Goal: Task Accomplishment & Management: Use online tool/utility

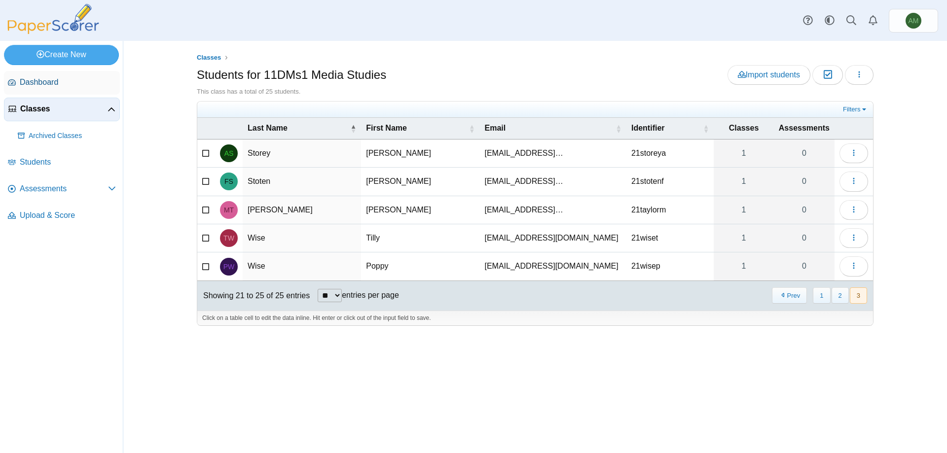
click at [39, 87] on span "Dashboard" at bounding box center [68, 82] width 96 height 11
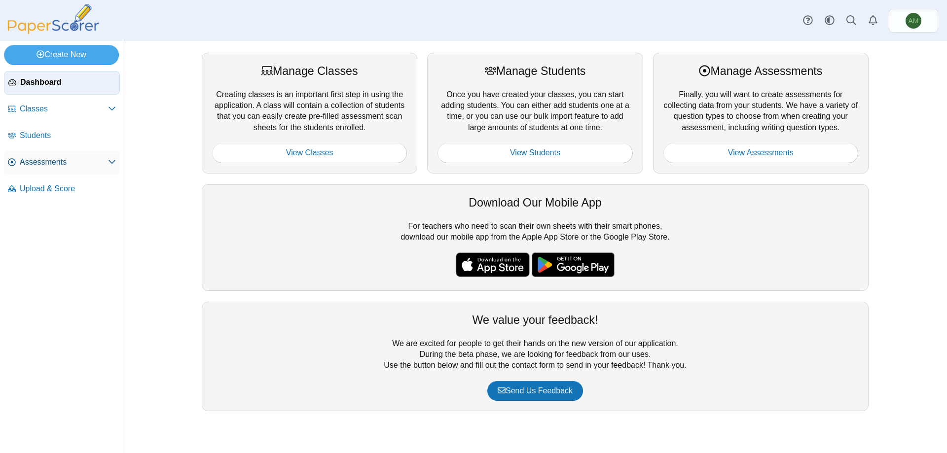
click at [34, 165] on span "Assessments" at bounding box center [64, 162] width 88 height 11
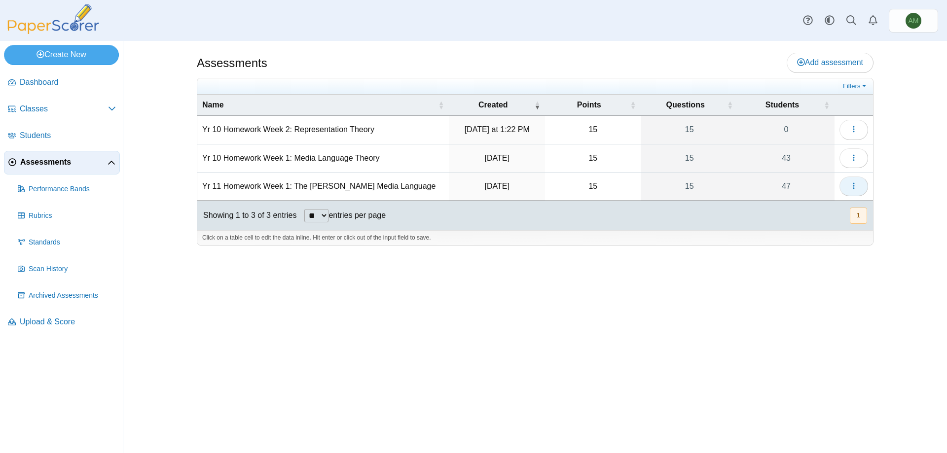
click at [859, 190] on button "button" at bounding box center [854, 187] width 29 height 20
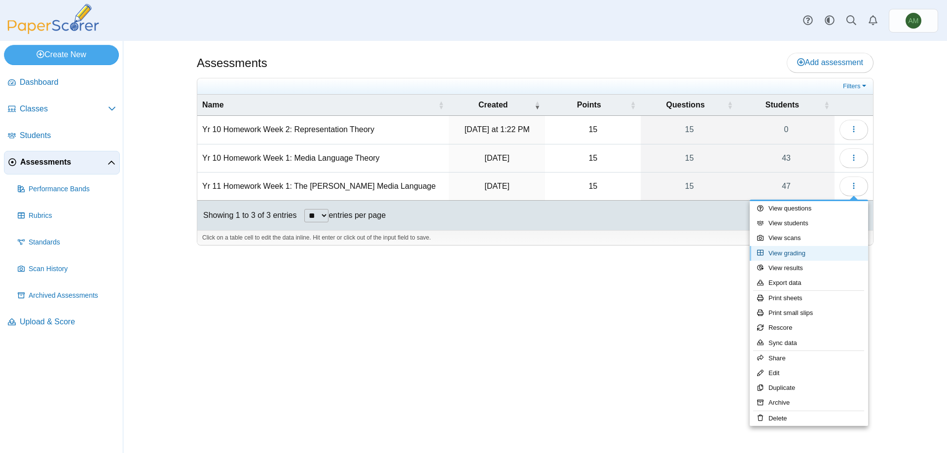
click at [819, 253] on link "View grading" at bounding box center [809, 253] width 118 height 15
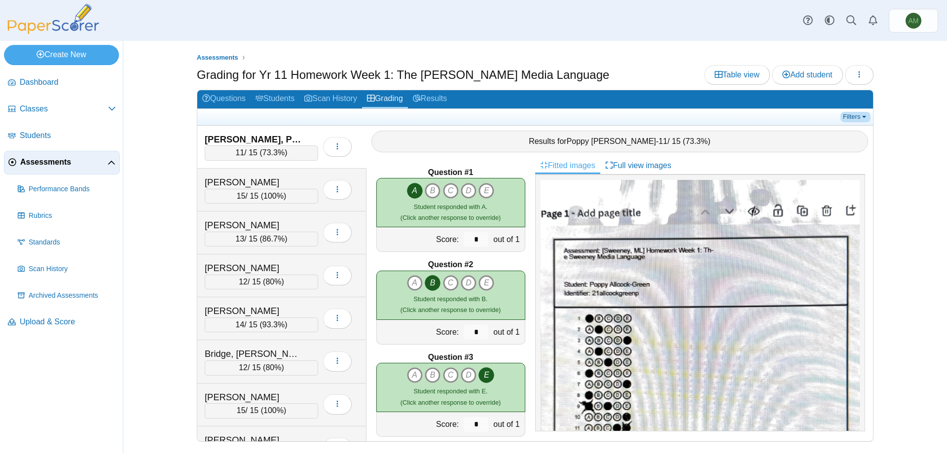
click at [865, 115] on link "Filters" at bounding box center [856, 117] width 30 height 10
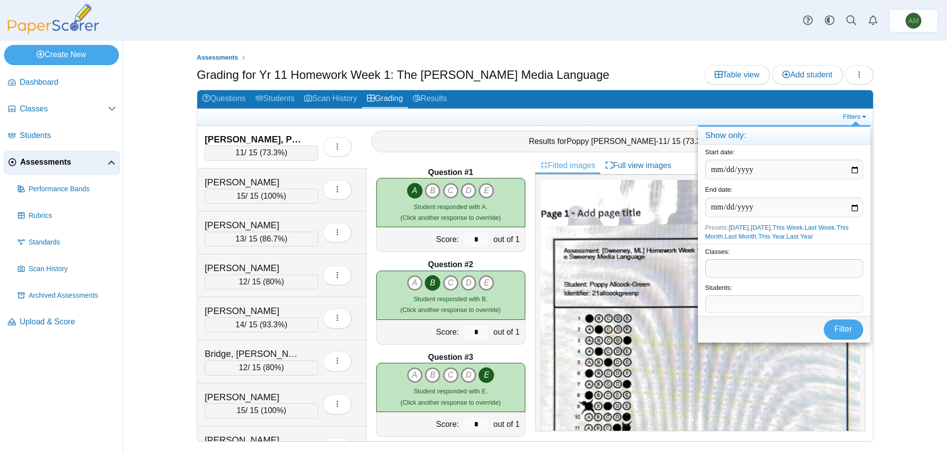
click at [830, 277] on span at bounding box center [784, 268] width 157 height 17
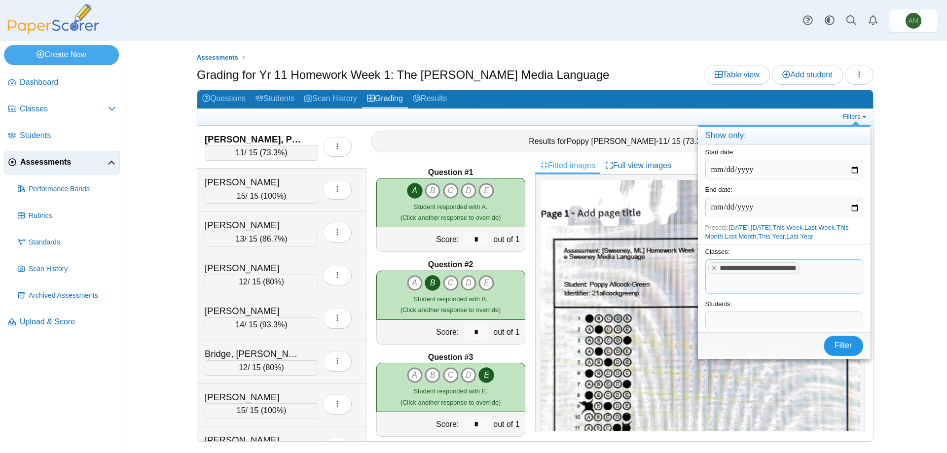
click at [852, 347] on button "Filter" at bounding box center [843, 346] width 39 height 20
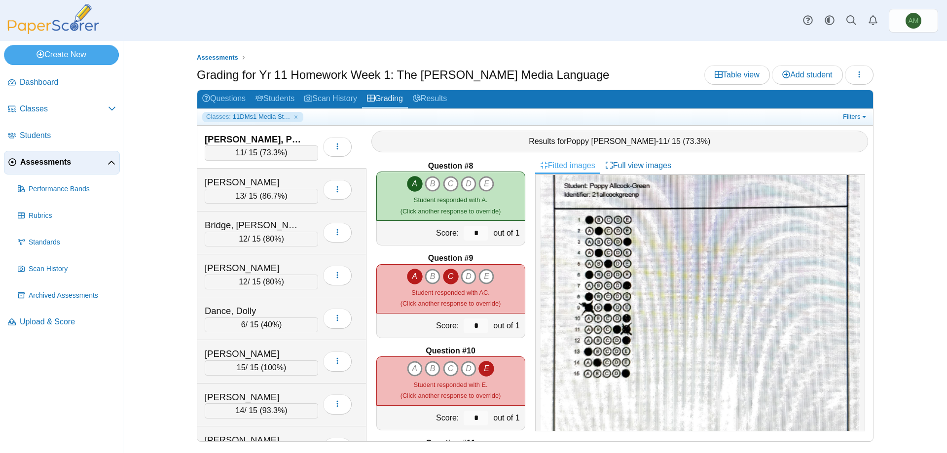
scroll to position [656, 0]
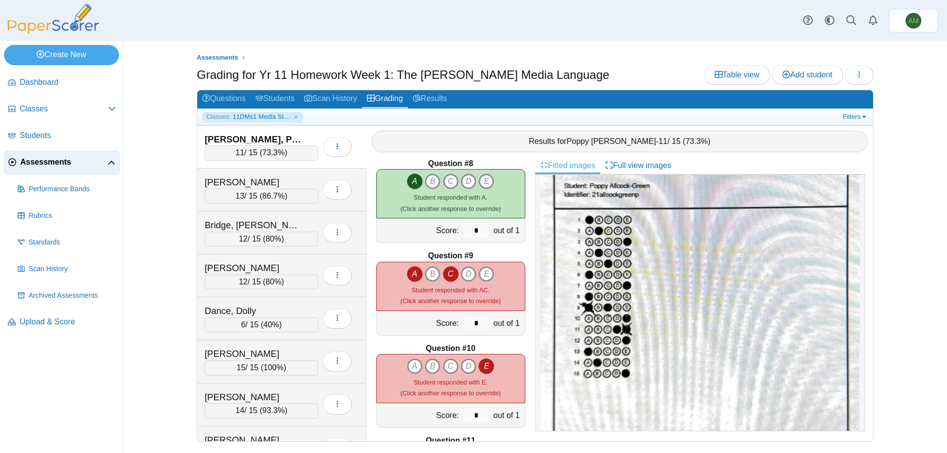
click at [412, 281] on icon "A" at bounding box center [415, 274] width 16 height 16
type input "*"
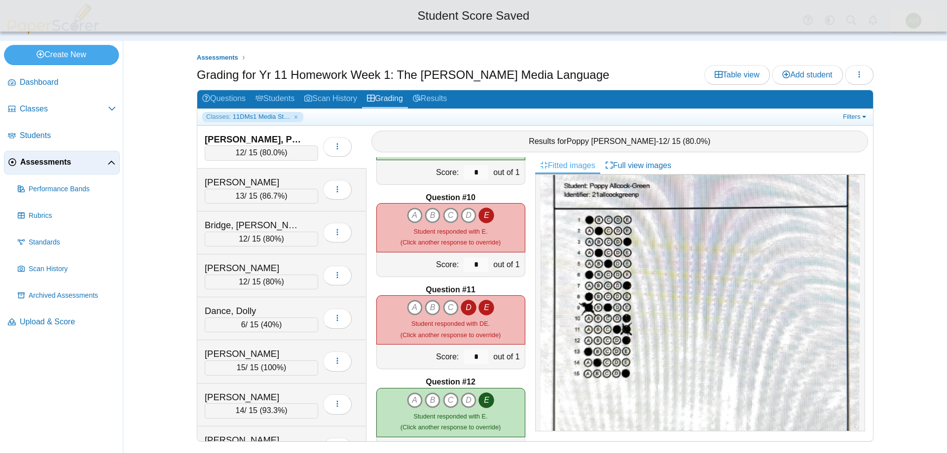
scroll to position [815, 0]
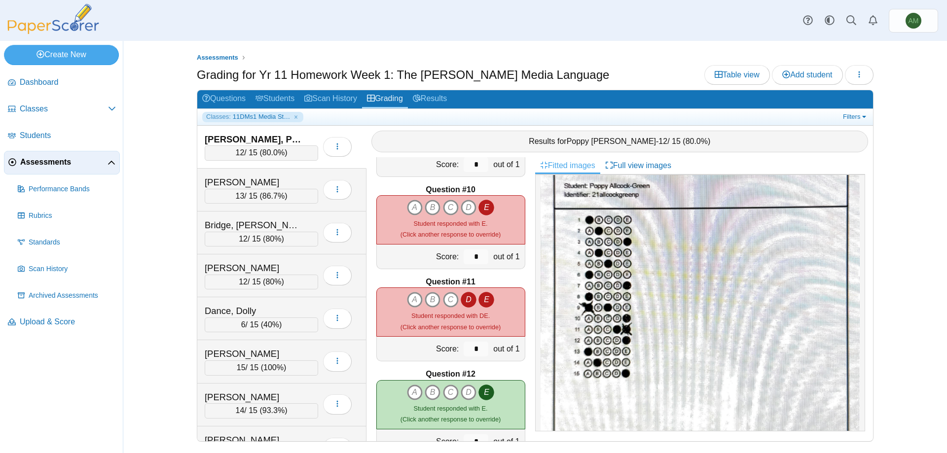
click at [490, 302] on icon "E" at bounding box center [487, 300] width 16 height 16
type input "*"
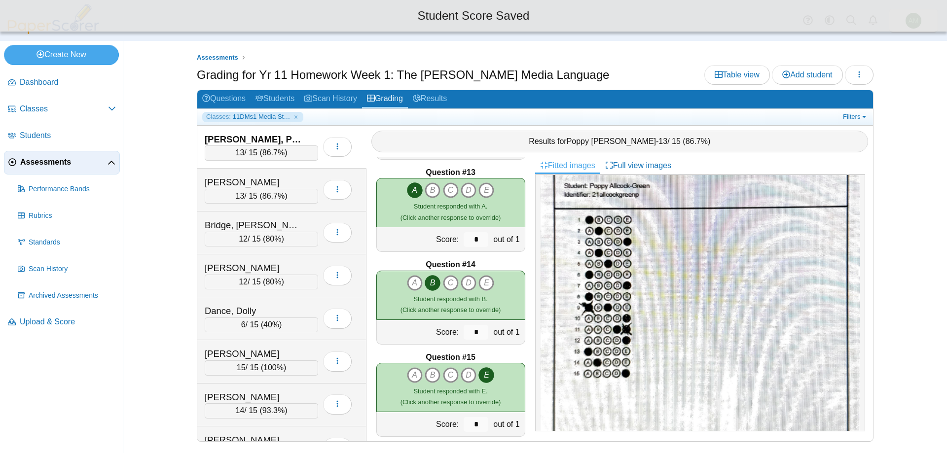
scroll to position [1117, 0]
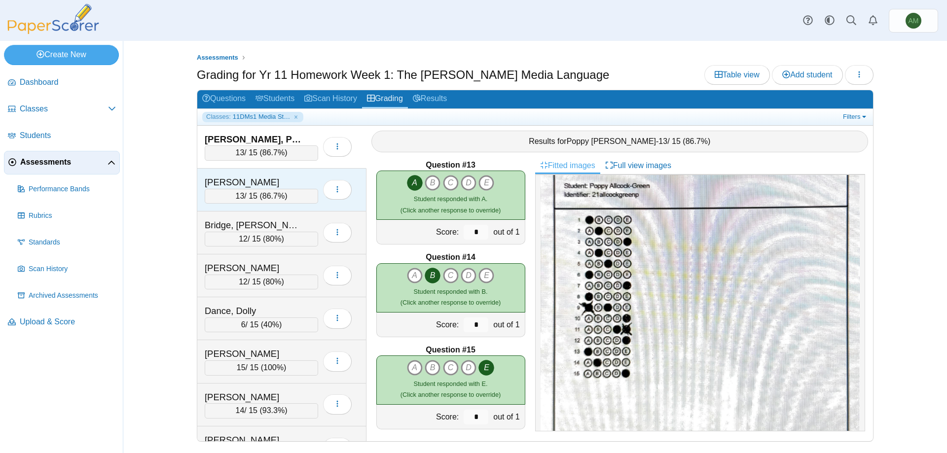
click at [272, 196] on span "86.7%" at bounding box center [273, 196] width 22 height 8
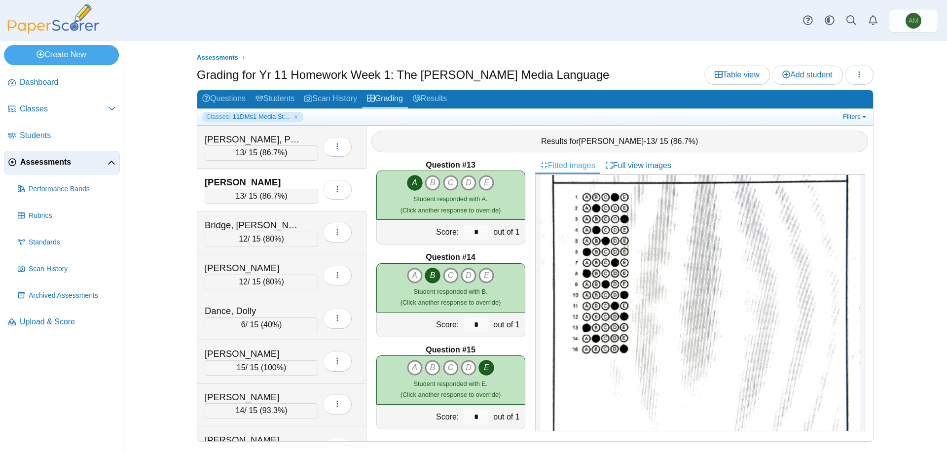
scroll to position [110, 0]
click at [295, 223] on div "Bridge, [PERSON_NAME]" at bounding box center [254, 225] width 99 height 13
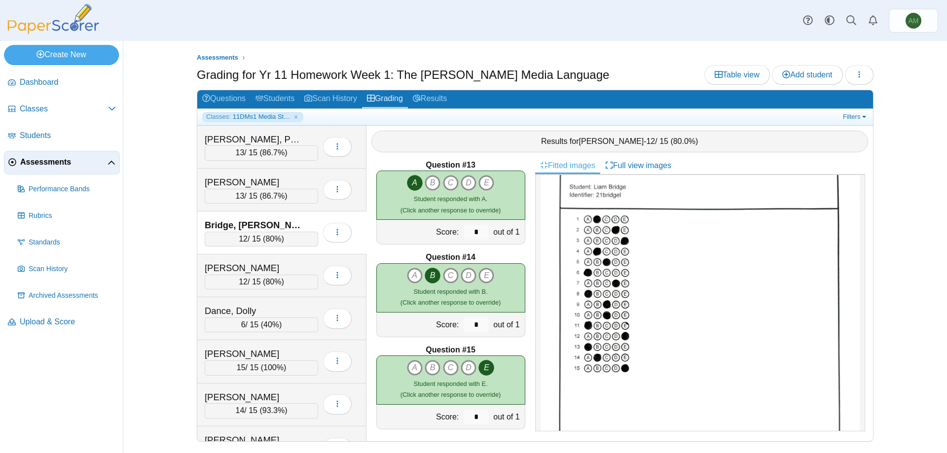
scroll to position [107, 0]
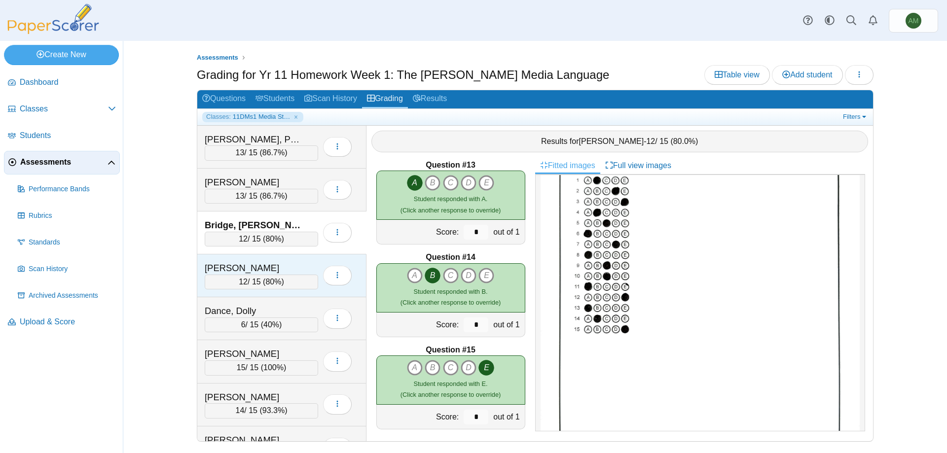
click at [279, 267] on div "[PERSON_NAME]" at bounding box center [254, 268] width 99 height 13
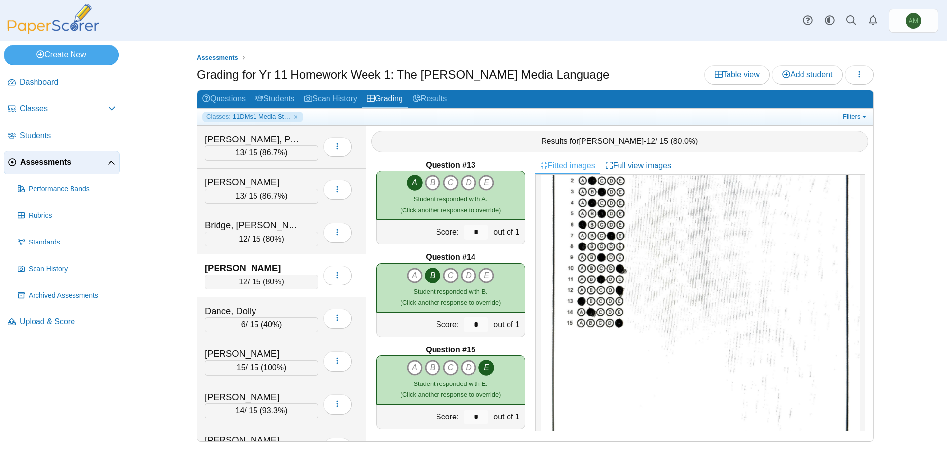
scroll to position [128, 0]
click at [310, 315] on div "Dance, Dolly" at bounding box center [261, 311] width 113 height 13
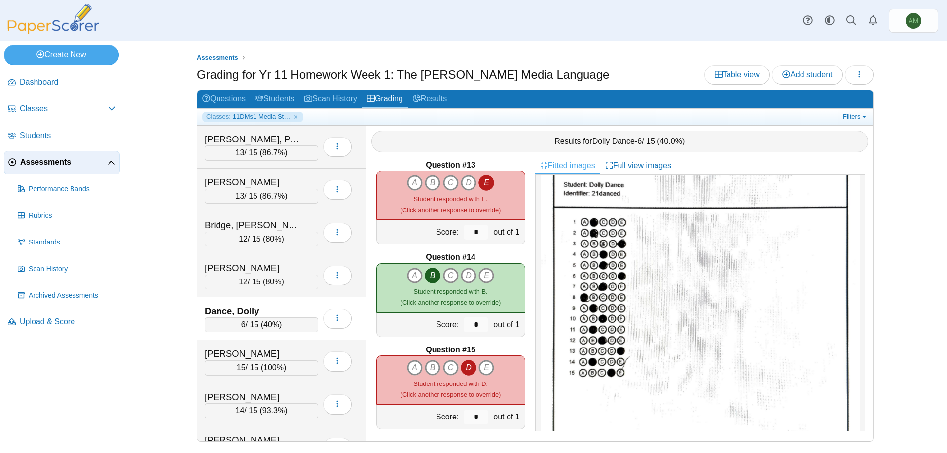
scroll to position [84, 0]
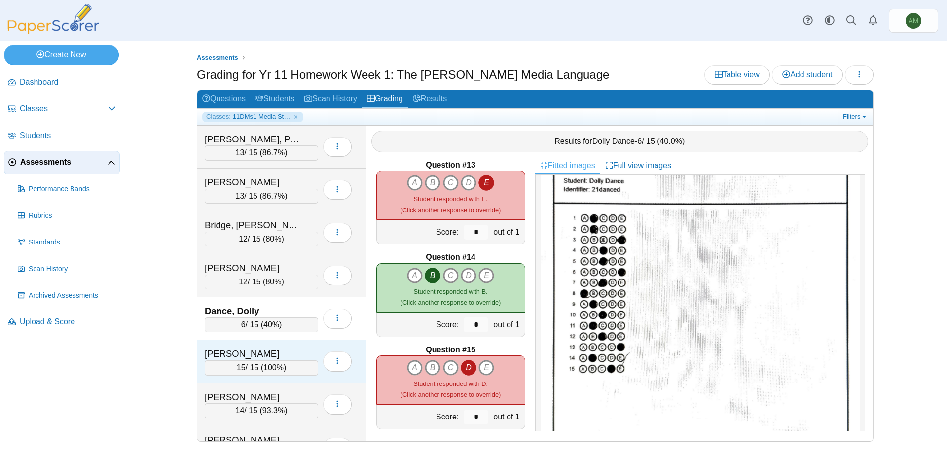
click at [231, 366] on div "15 / 15 ( 100% )" at bounding box center [261, 368] width 113 height 15
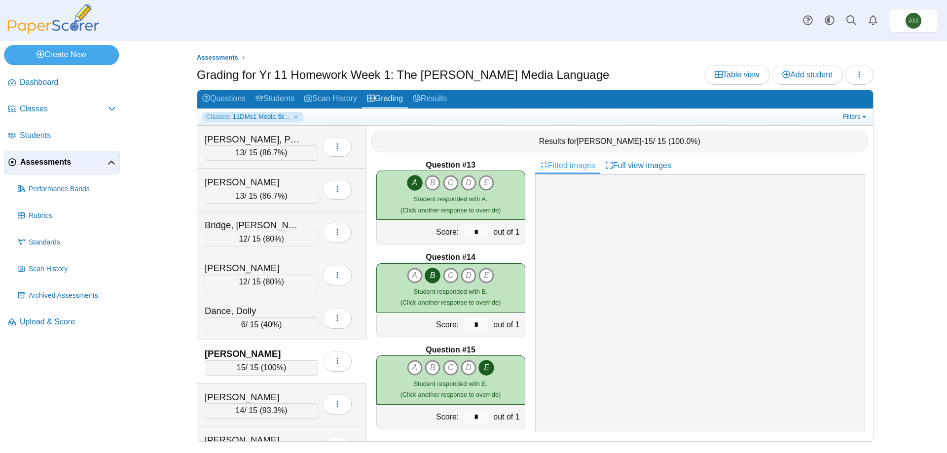
scroll to position [99, 0]
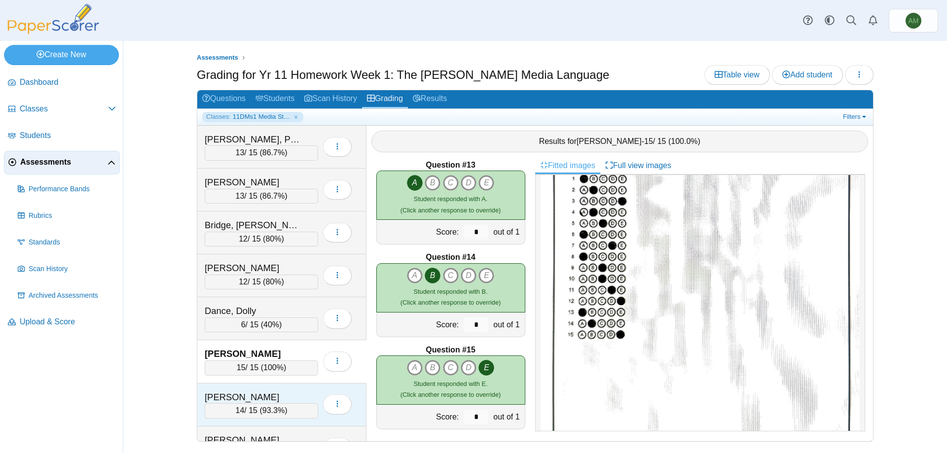
click at [272, 399] on div "[PERSON_NAME]" at bounding box center [254, 397] width 99 height 13
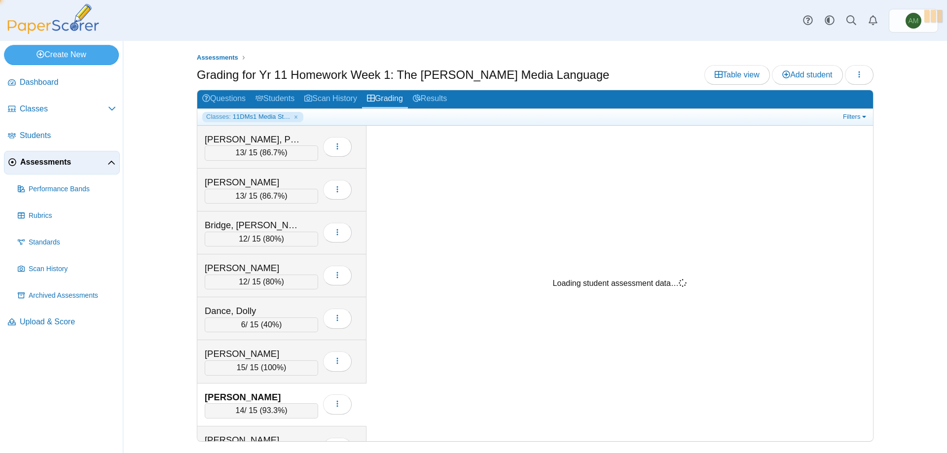
scroll to position [0, 0]
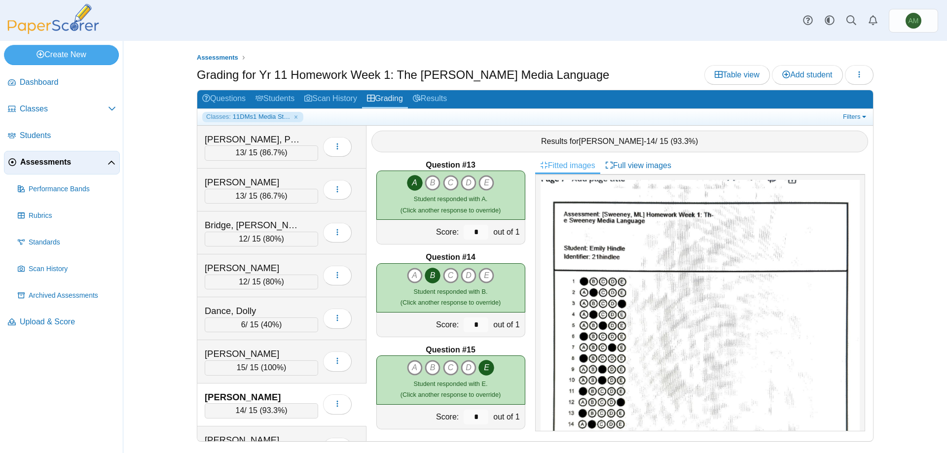
drag, startPoint x: 866, startPoint y: 227, endPoint x: 868, endPoint y: 253, distance: 25.3
click at [868, 253] on div "Fitted images Full view images" at bounding box center [703, 299] width 337 height 284
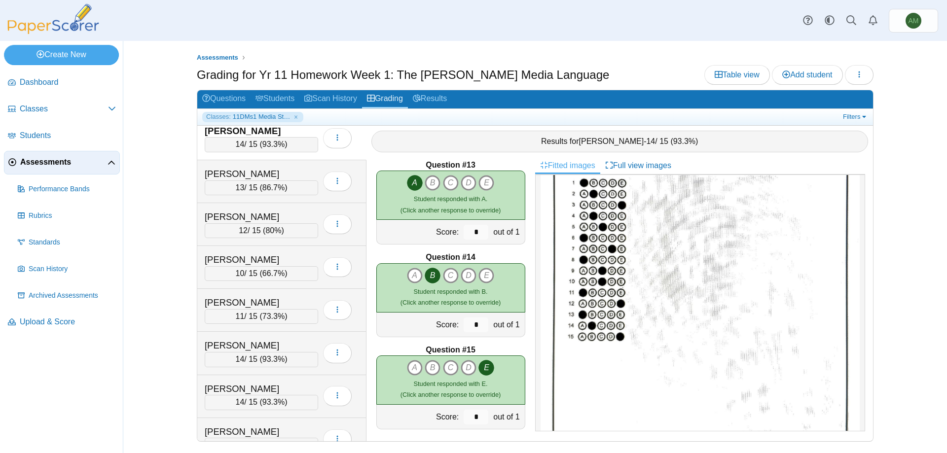
scroll to position [259, 0]
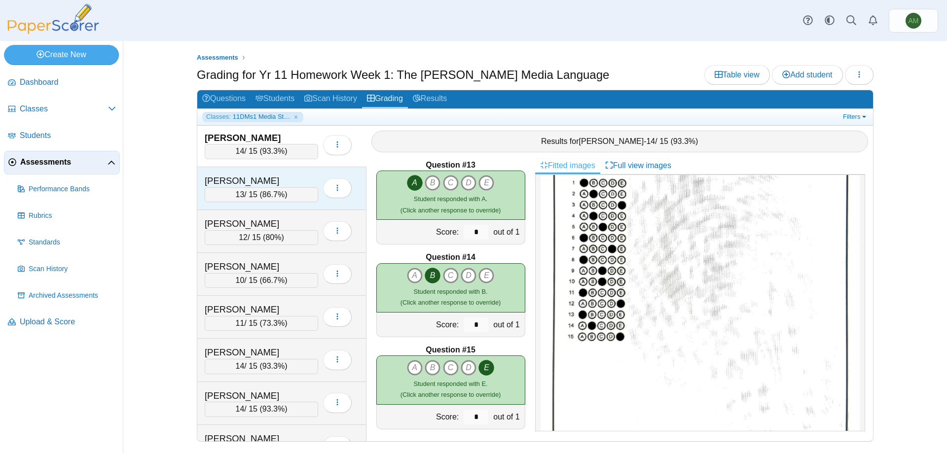
click at [286, 199] on div "13 / 15 ( 86.7% )" at bounding box center [261, 194] width 113 height 15
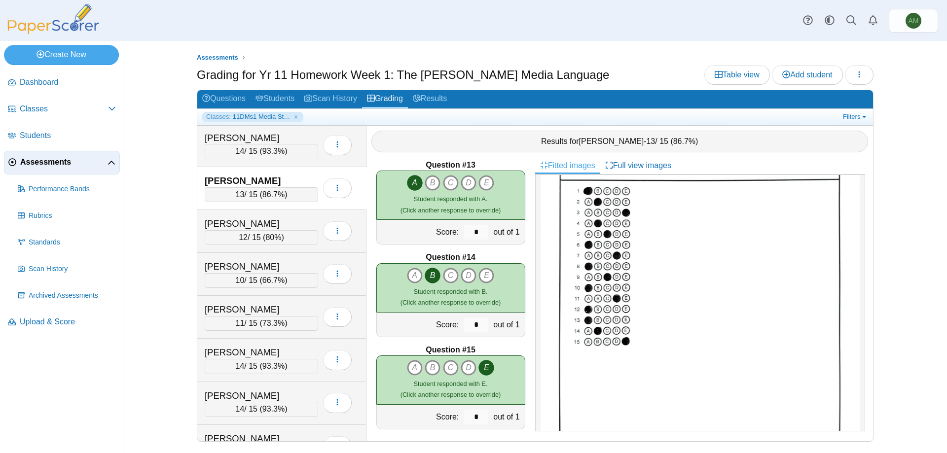
scroll to position [0, 0]
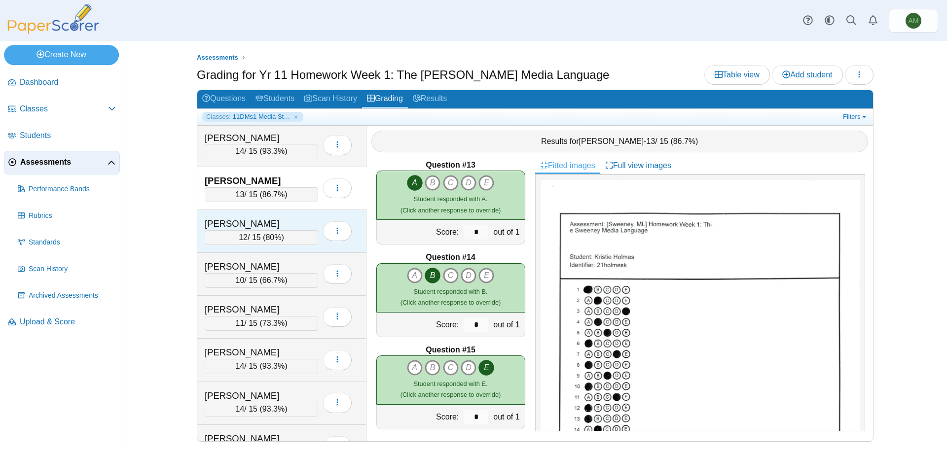
click at [274, 239] on span "80%" at bounding box center [273, 237] width 16 height 8
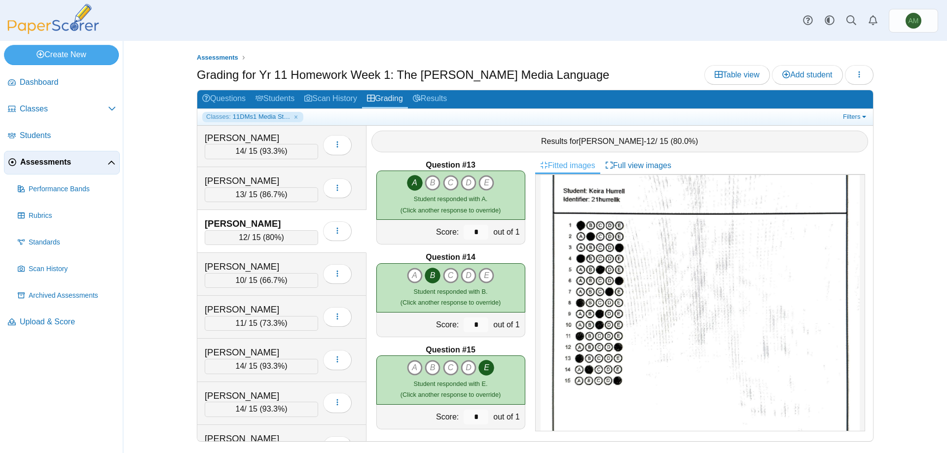
scroll to position [73, 0]
click at [281, 272] on div "[PERSON_NAME]" at bounding box center [254, 266] width 99 height 13
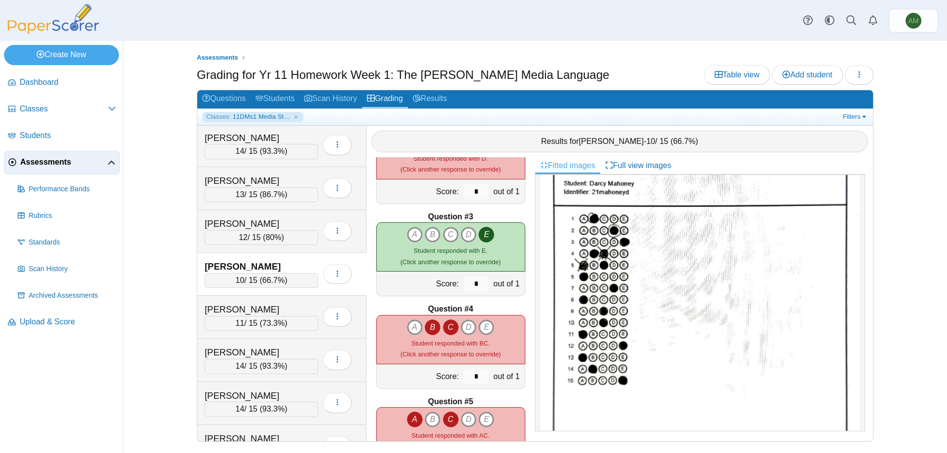
scroll to position [143, 0]
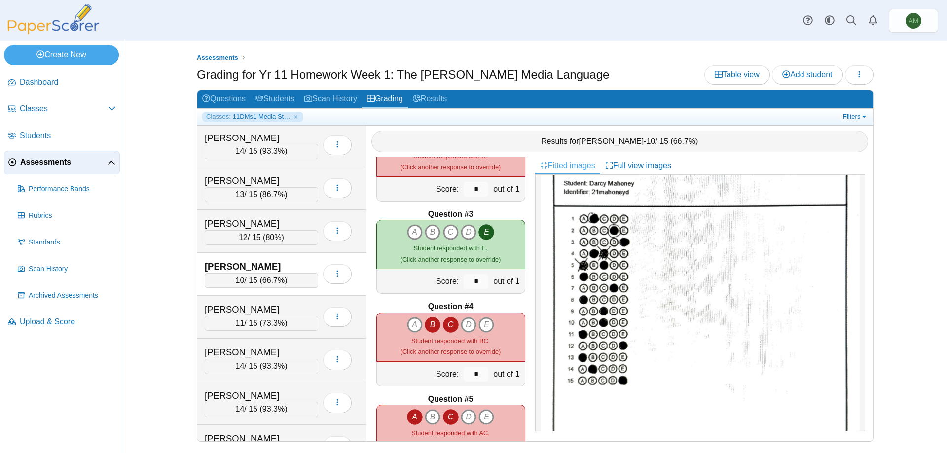
click at [444, 322] on icon "C" at bounding box center [451, 325] width 16 height 16
type input "*"
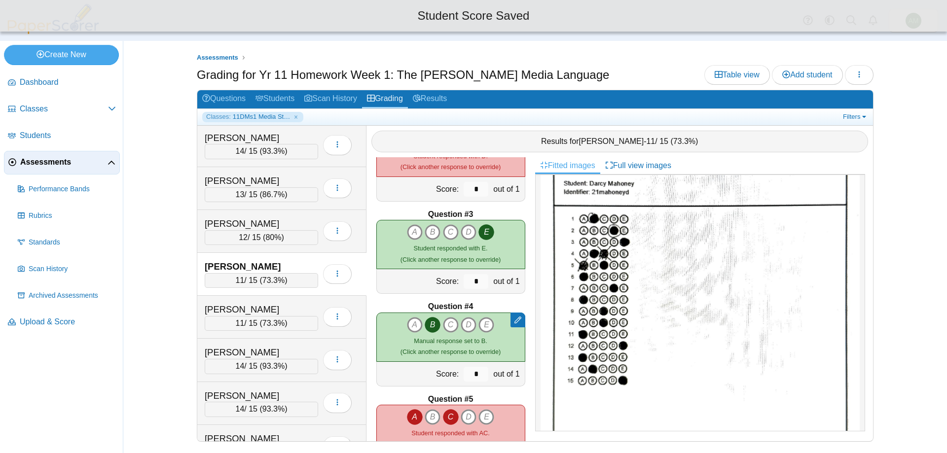
click at [407, 417] on icon "A" at bounding box center [415, 417] width 16 height 16
type input "*"
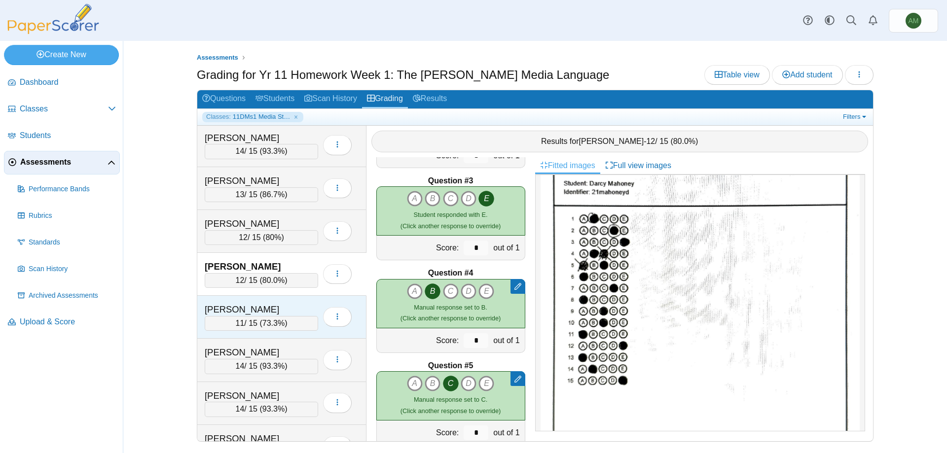
click at [267, 328] on div "11 / 15 ( 73.3% )" at bounding box center [261, 323] width 113 height 15
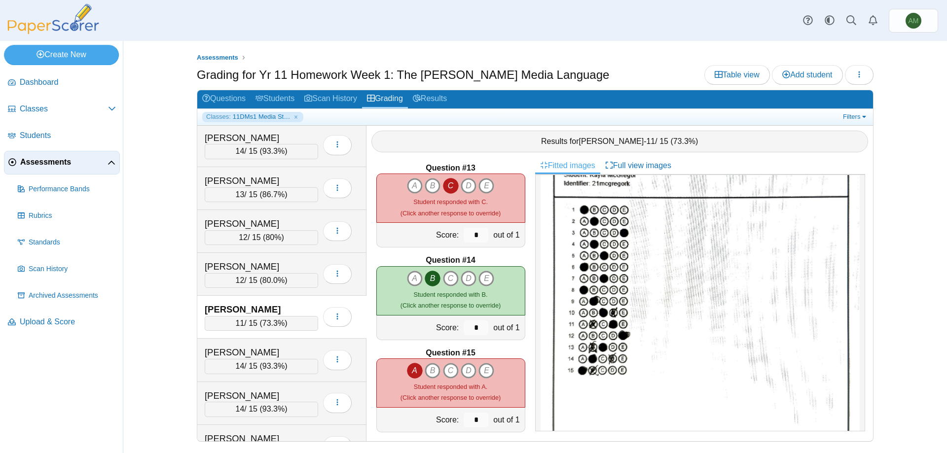
scroll to position [1122, 0]
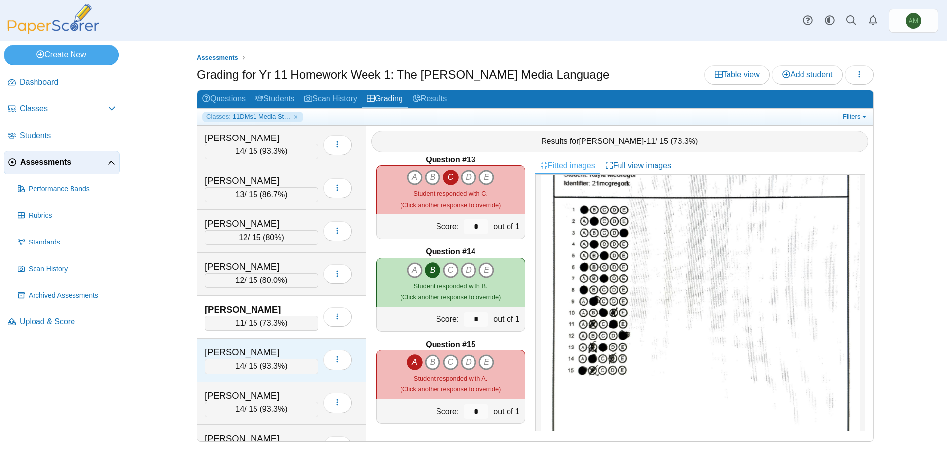
click at [215, 340] on div "Parker, Abbie 14 / 15 ( 93.3% ) Loading…" at bounding box center [281, 360] width 169 height 43
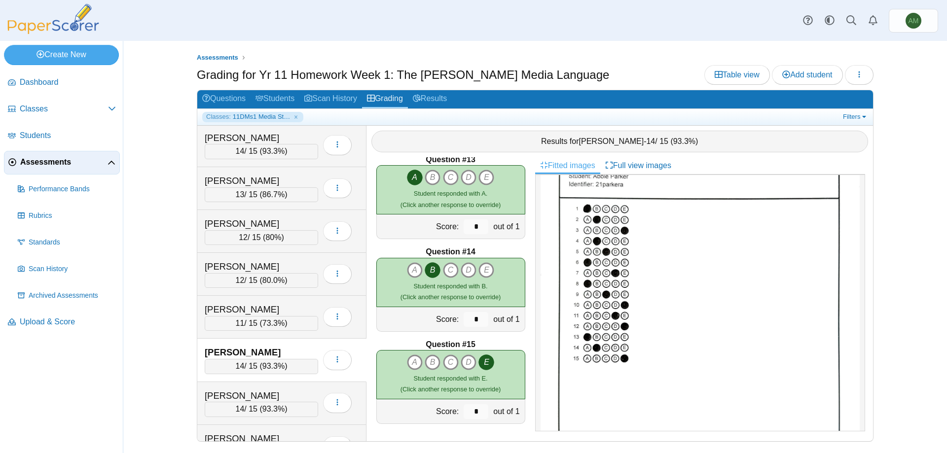
scroll to position [128, 0]
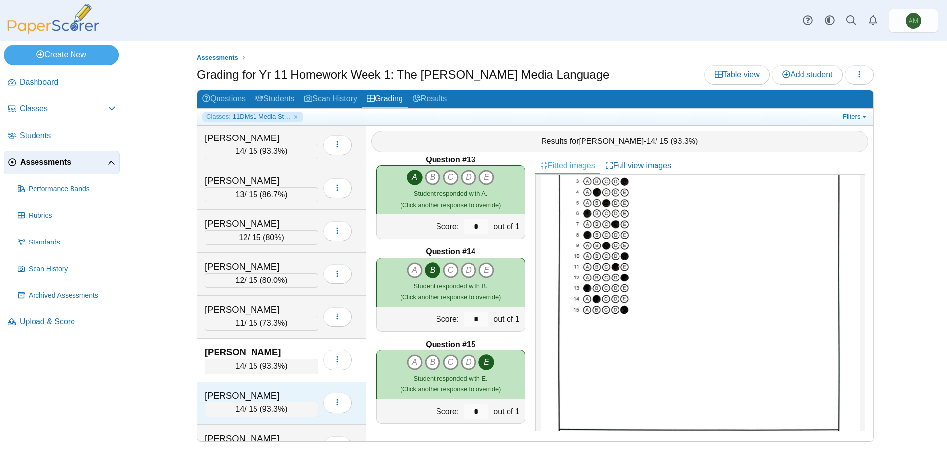
click at [268, 391] on div "[PERSON_NAME]" at bounding box center [254, 396] width 99 height 13
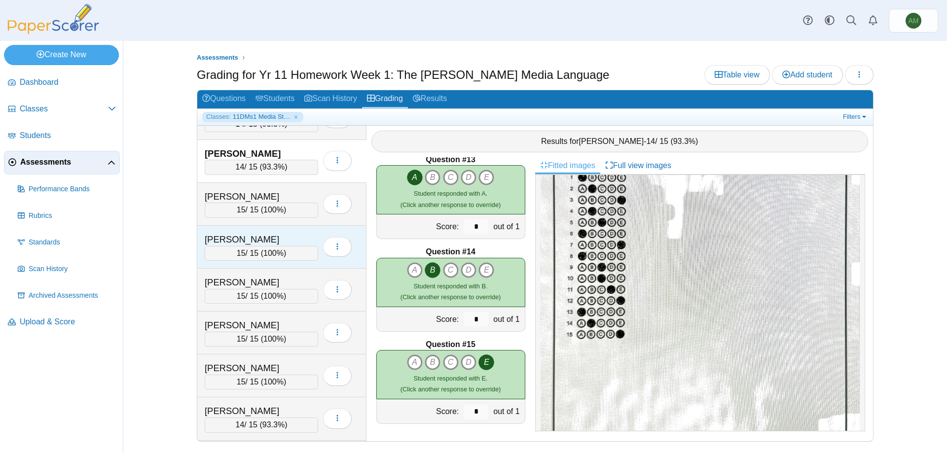
scroll to position [504, 0]
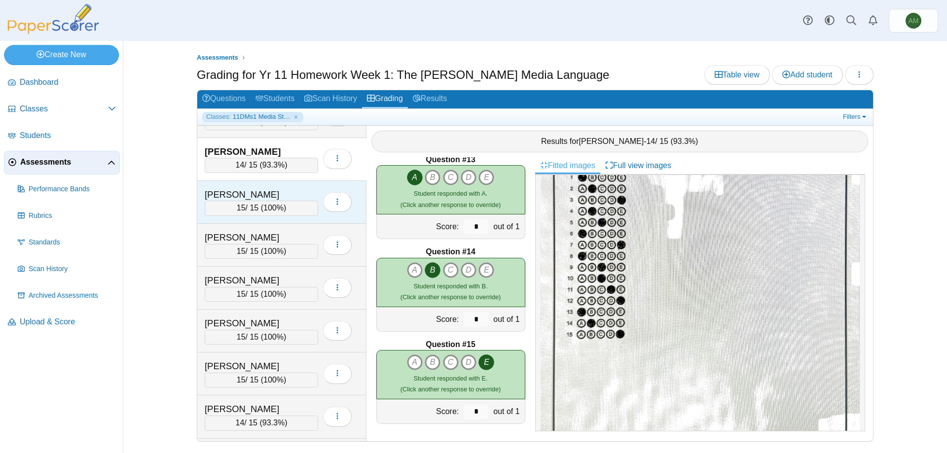
click at [254, 196] on div "[PERSON_NAME]" at bounding box center [254, 194] width 99 height 13
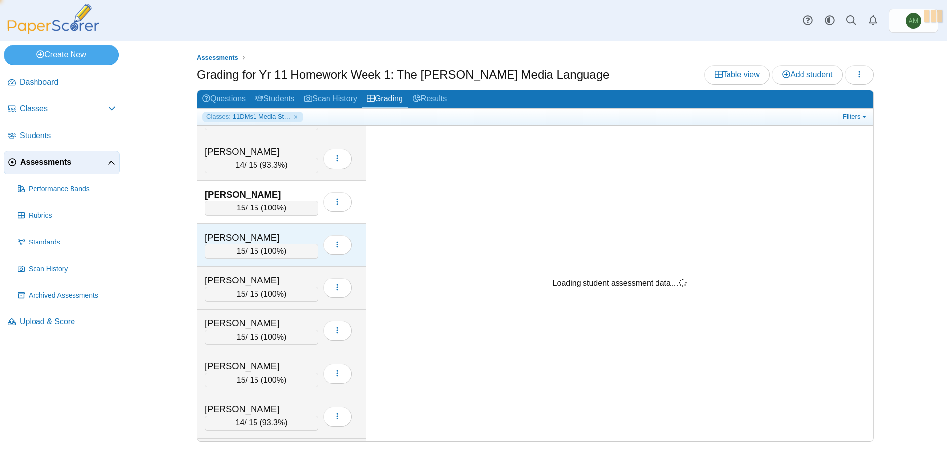
scroll to position [0, 0]
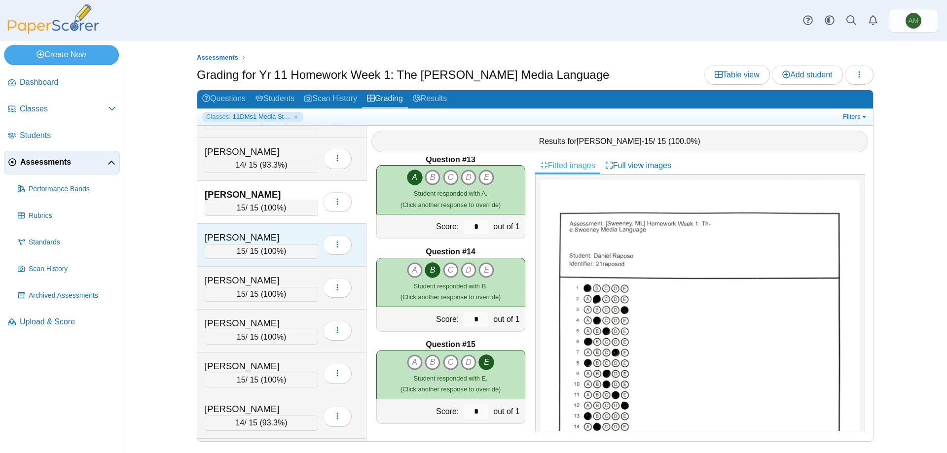
click at [260, 237] on div "[PERSON_NAME]" at bounding box center [254, 237] width 99 height 13
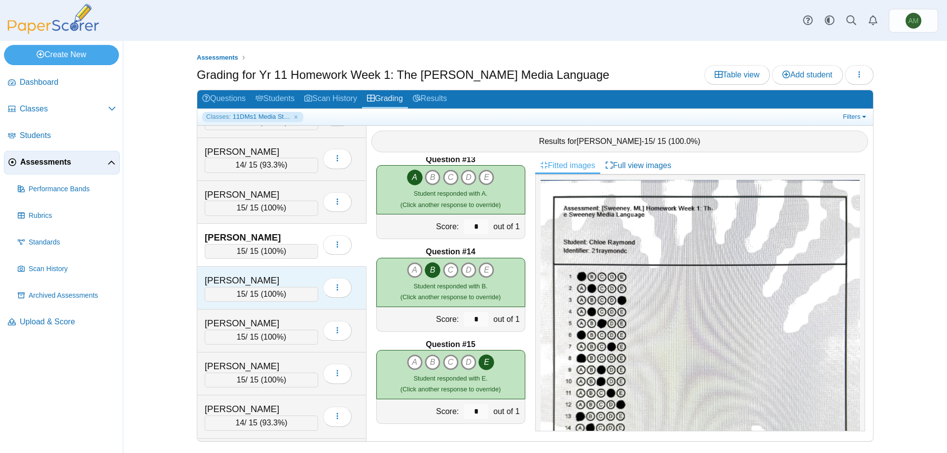
click at [266, 285] on div "[PERSON_NAME]" at bounding box center [254, 280] width 99 height 13
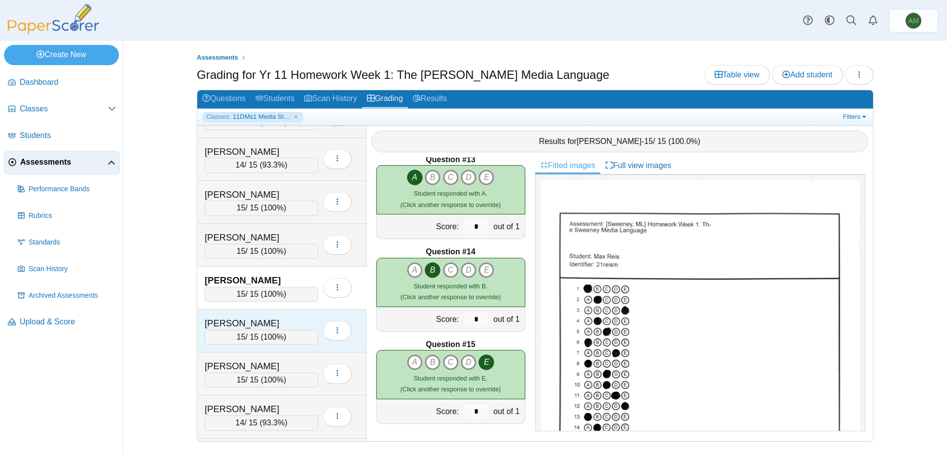
click at [279, 325] on div "[PERSON_NAME]" at bounding box center [254, 323] width 99 height 13
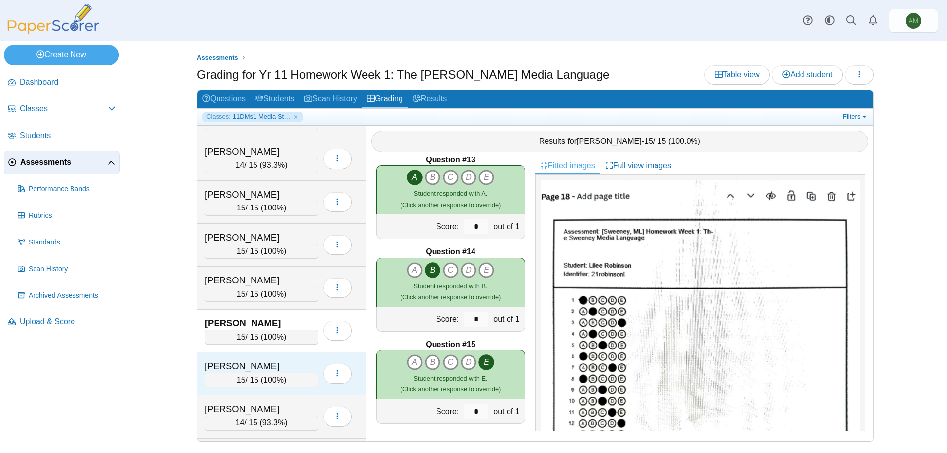
click at [279, 378] on span "100%" at bounding box center [273, 380] width 20 height 8
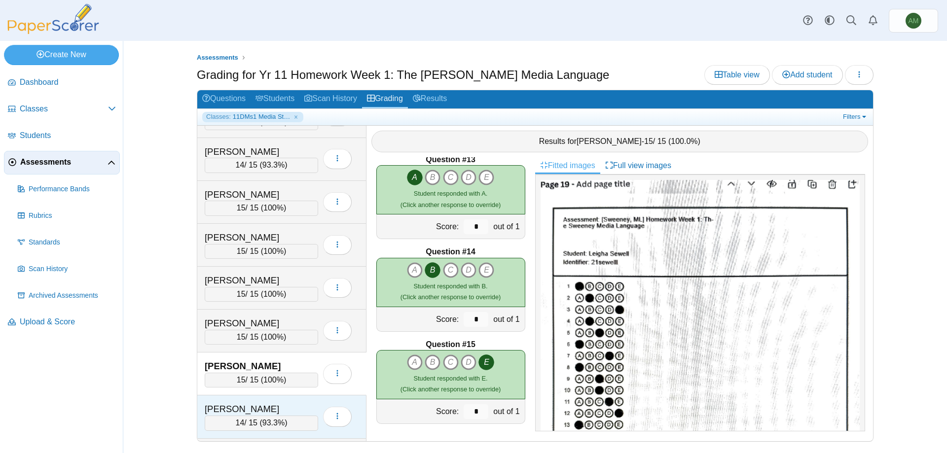
click at [277, 410] on div "[PERSON_NAME]" at bounding box center [254, 409] width 99 height 13
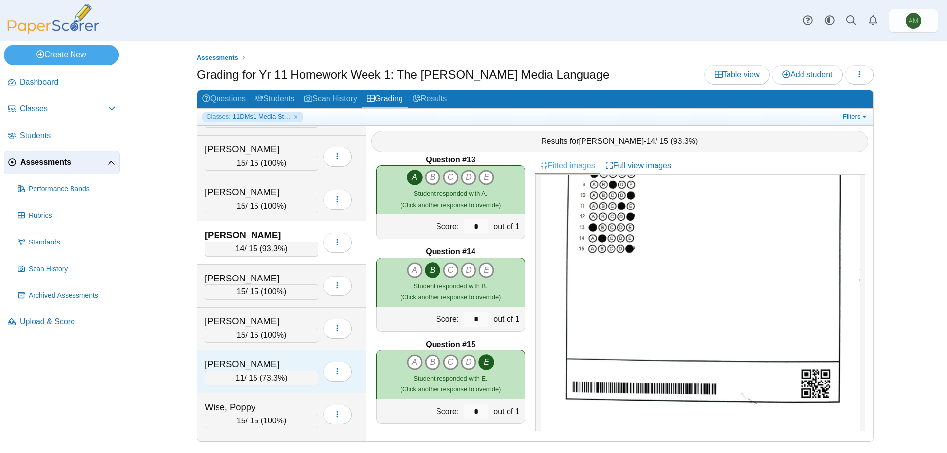
scroll to position [679, 0]
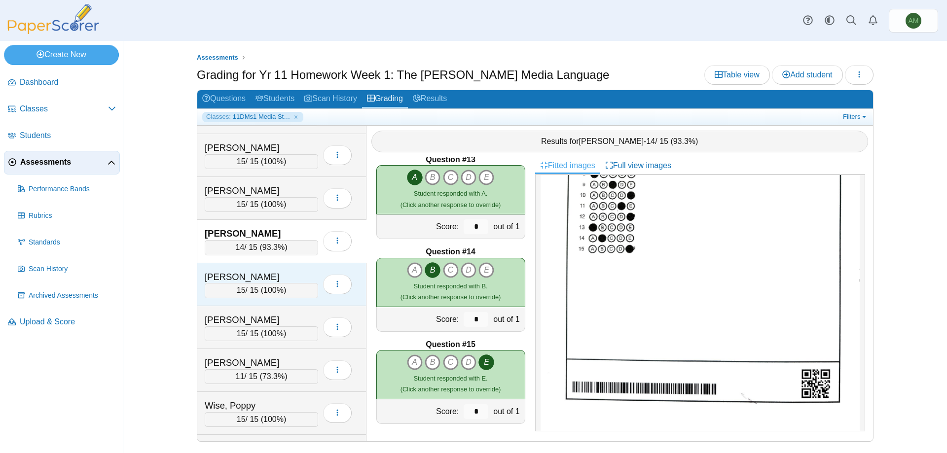
click at [260, 274] on div "[PERSON_NAME]" at bounding box center [254, 277] width 99 height 13
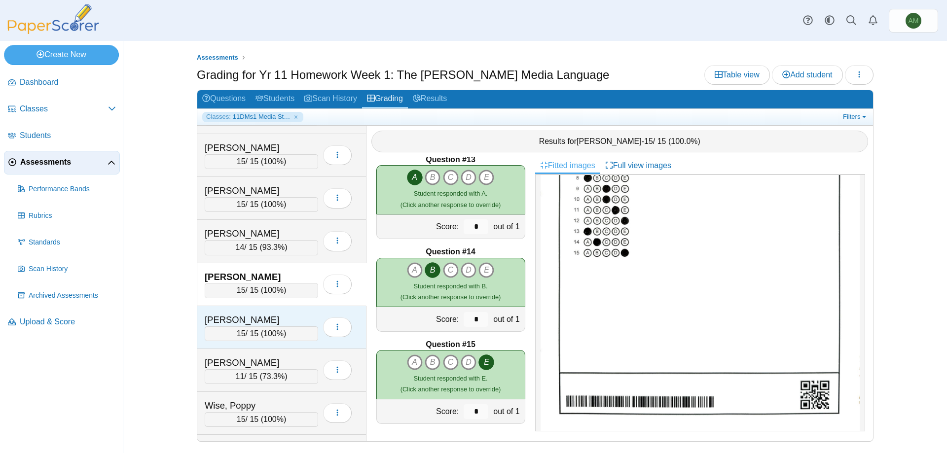
scroll to position [0, 0]
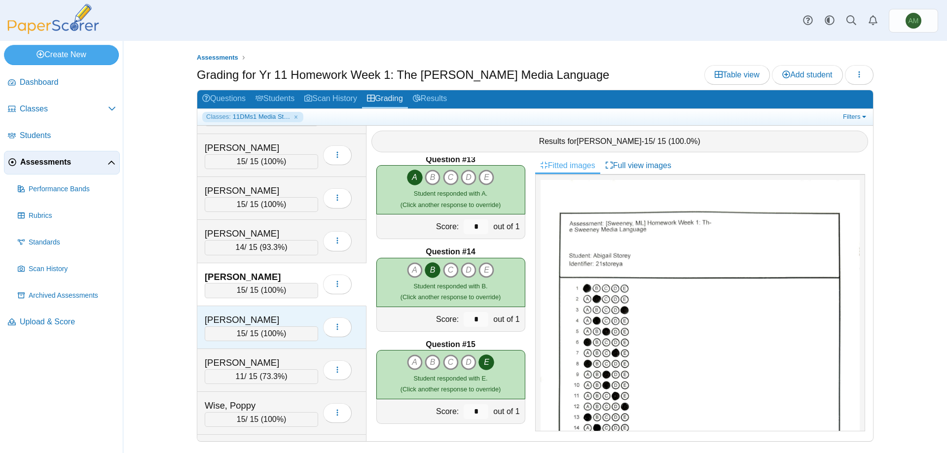
click at [270, 315] on div "[PERSON_NAME]" at bounding box center [254, 320] width 99 height 13
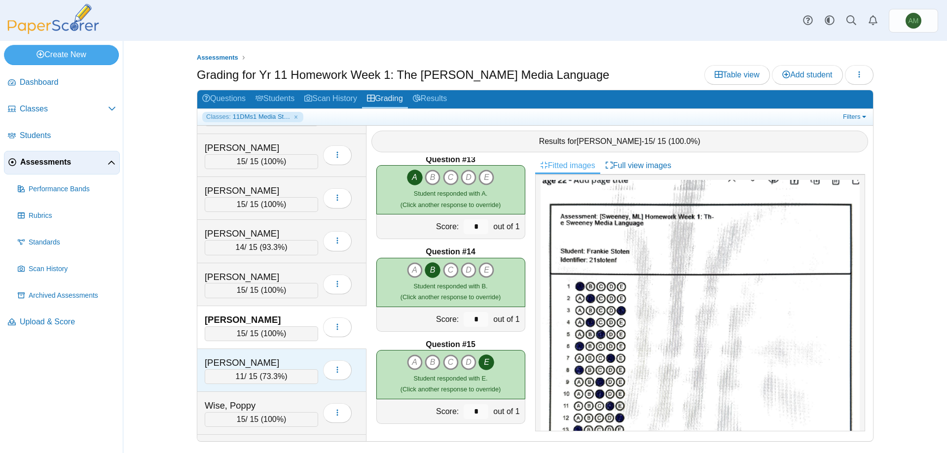
click at [267, 354] on div "Taylor, Mitchell 11 / 15 ( 73.3% ) Loading…" at bounding box center [281, 370] width 169 height 43
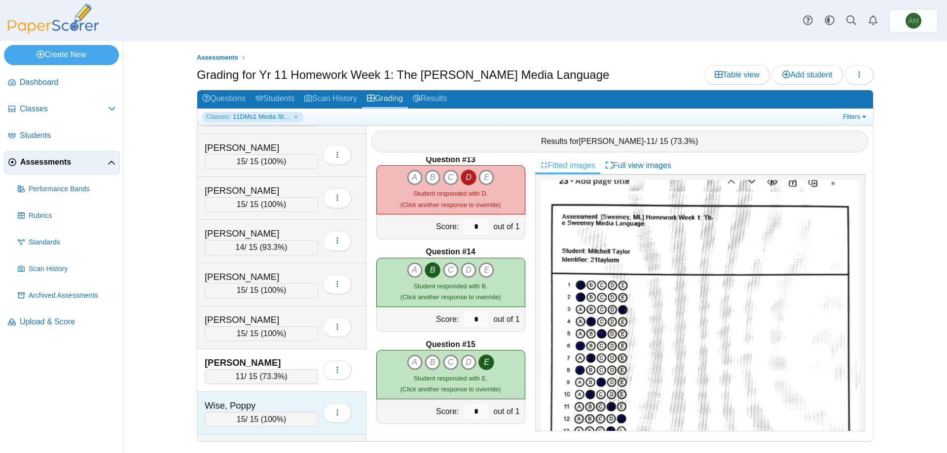
click at [241, 398] on div "Wise, Poppy 15 / 15 ( 100% ) Loading…" at bounding box center [281, 413] width 169 height 43
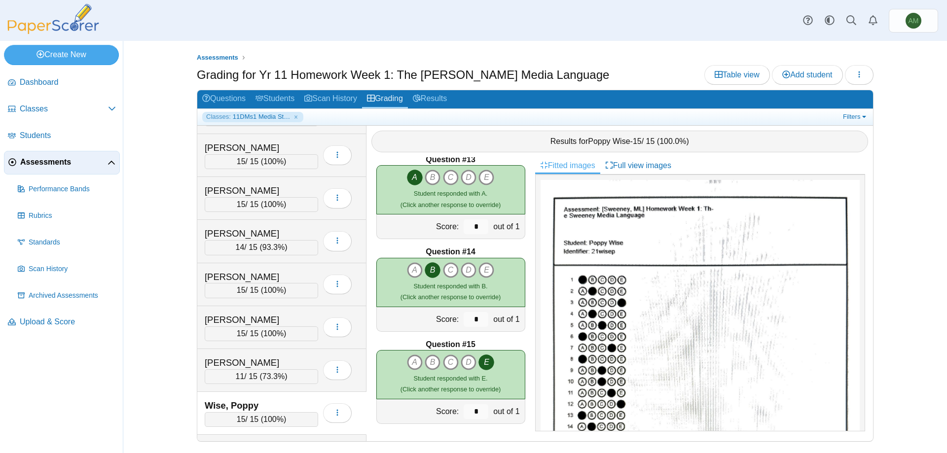
scroll to position [715, 0]
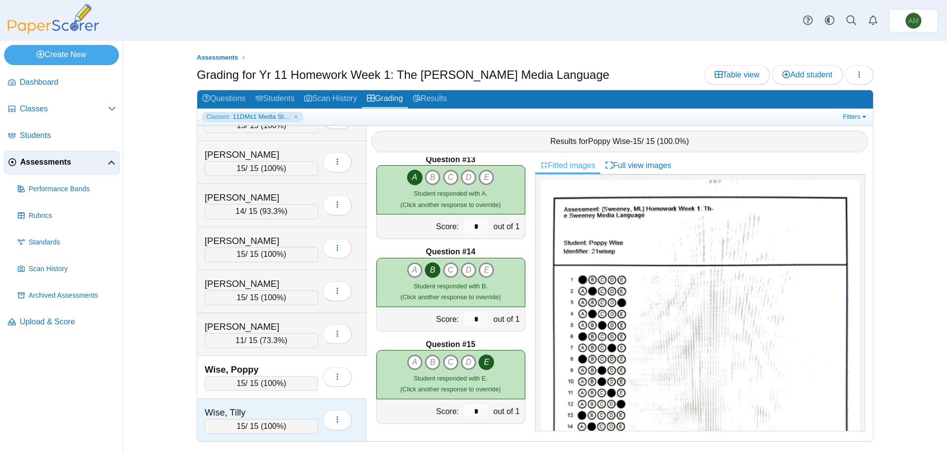
click at [274, 411] on div "Wise, Tilly" at bounding box center [254, 412] width 99 height 13
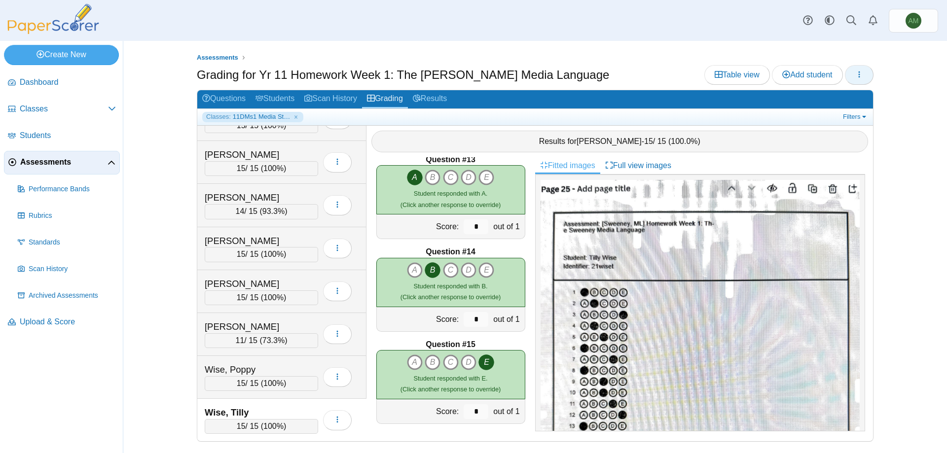
click at [848, 78] on button "button" at bounding box center [859, 75] width 29 height 20
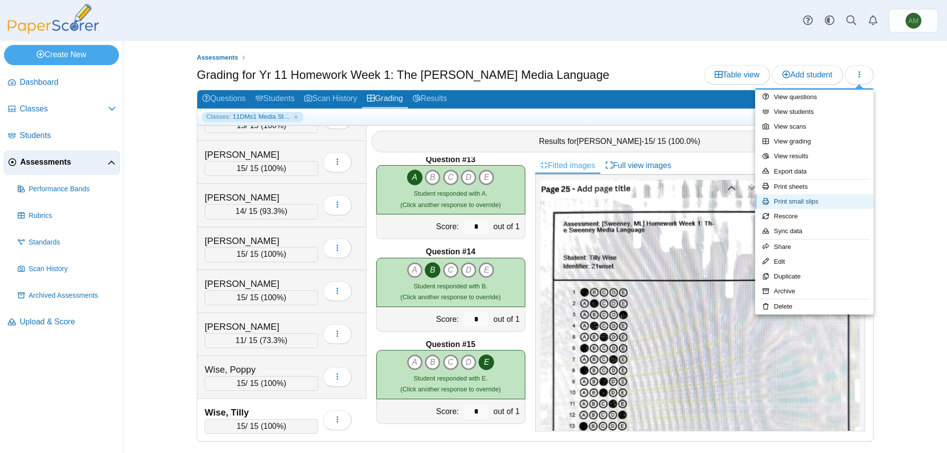
click at [820, 204] on link "Print small slips" at bounding box center [814, 201] width 118 height 15
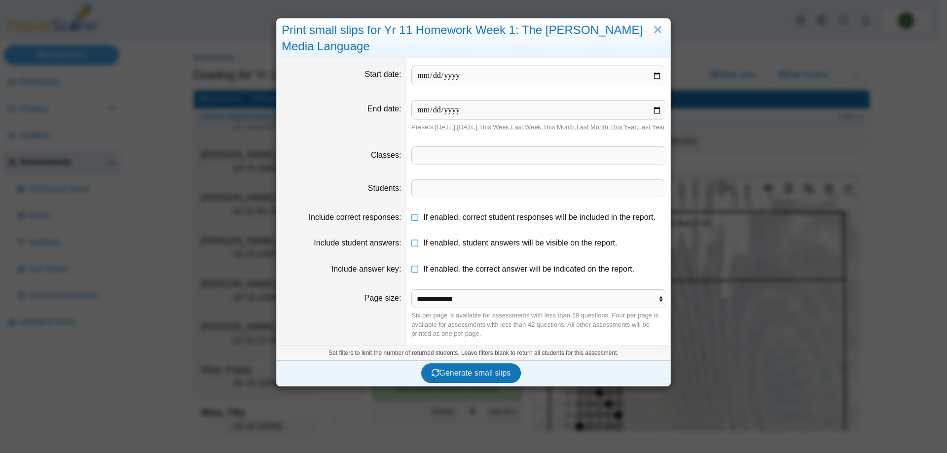
click at [532, 164] on span at bounding box center [538, 155] width 253 height 17
click at [477, 383] on button "Generate small slips" at bounding box center [471, 374] width 100 height 20
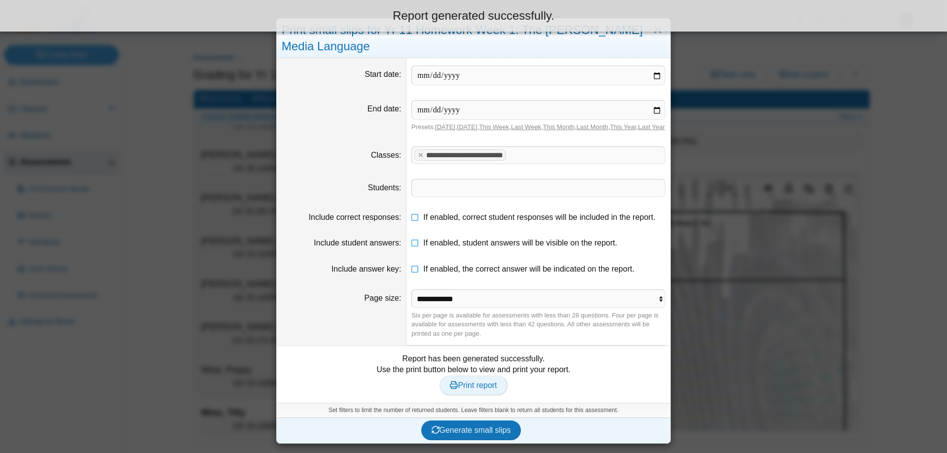
click at [451, 389] on icon at bounding box center [454, 385] width 8 height 8
